Goal: Book appointment/travel/reservation

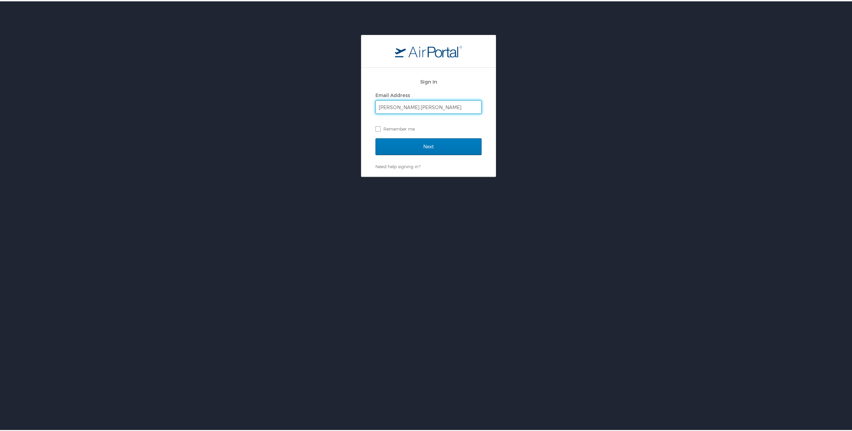
type input "[PERSON_NAME][EMAIL_ADDRESS][PERSON_NAME][DOMAIN_NAME]"
click at [376, 137] on input "Next" at bounding box center [429, 145] width 106 height 17
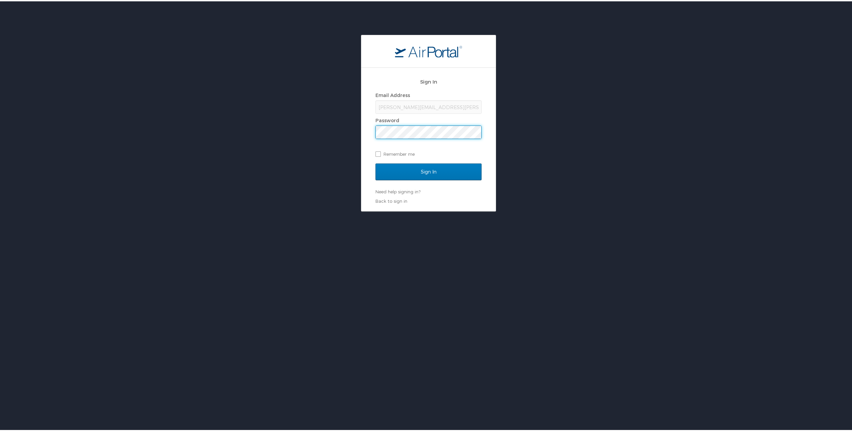
click at [376, 162] on input "Sign In" at bounding box center [429, 170] width 106 height 17
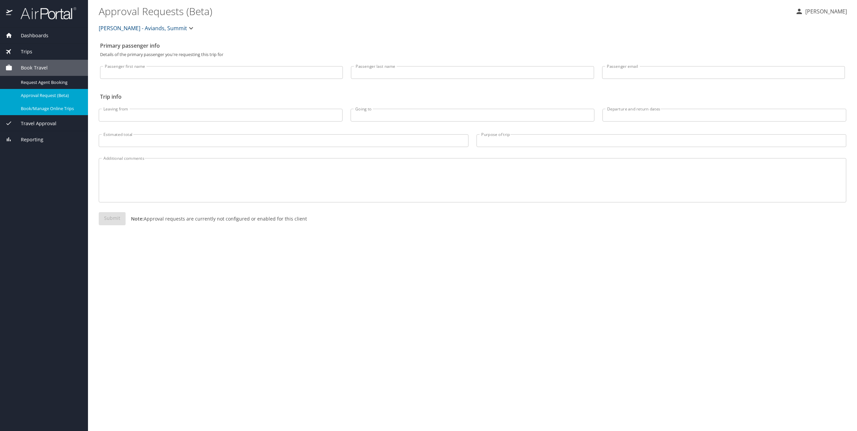
click at [62, 109] on span "Book/Manage Online Trips" at bounding box center [50, 108] width 59 height 6
